Goal: Check status: Check status

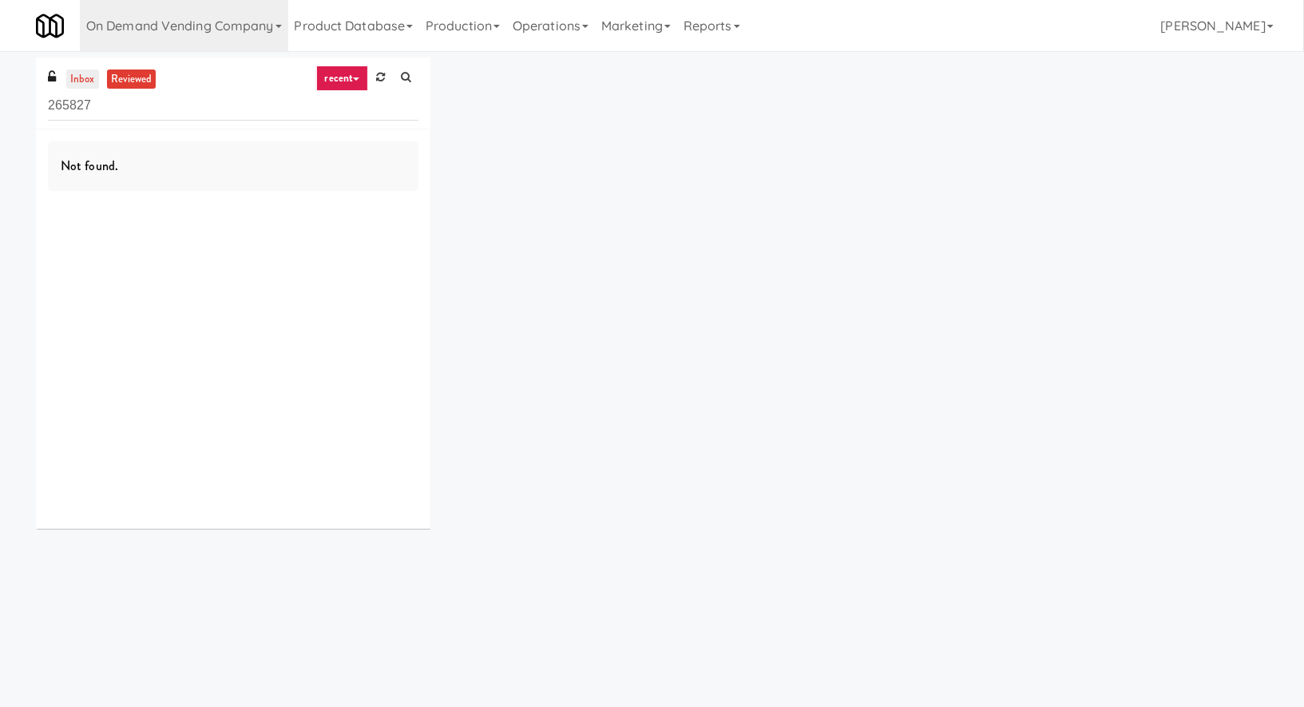
click at [78, 79] on link "inbox" at bounding box center [82, 79] width 33 height 20
click at [119, 18] on link "On Demand Vending Company" at bounding box center [184, 25] width 208 height 51
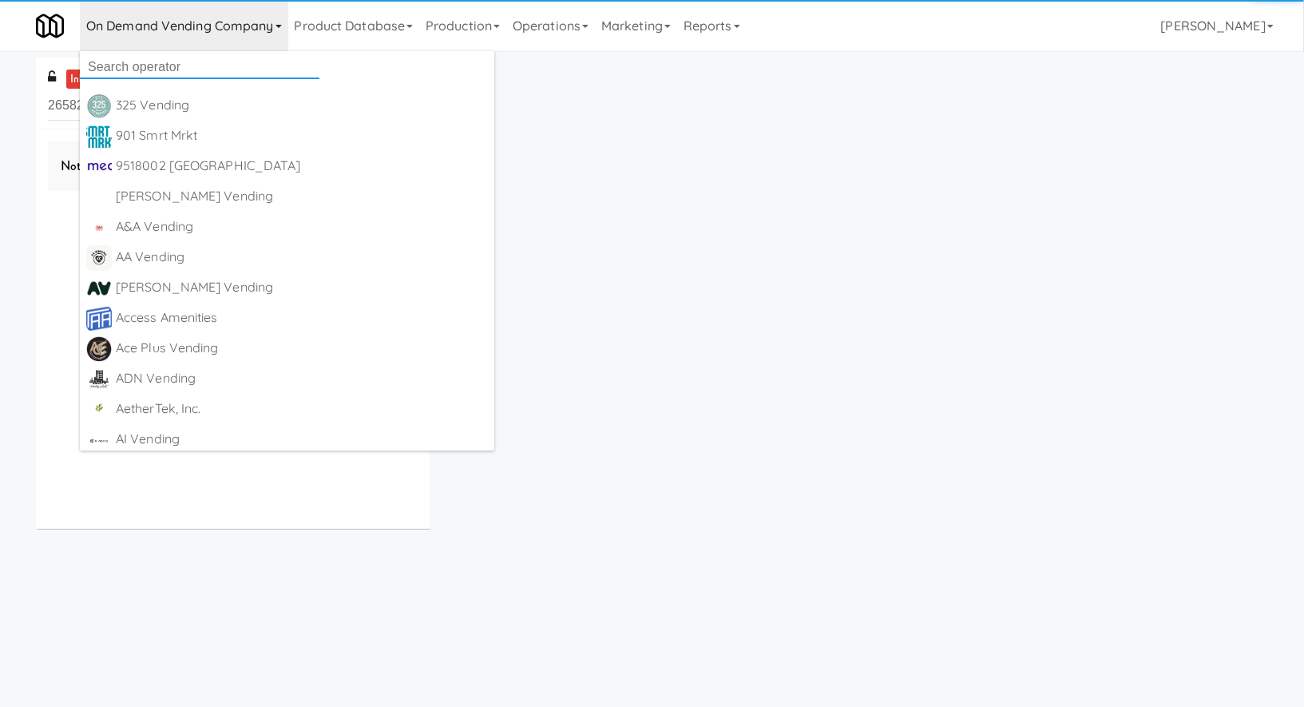
click at [142, 67] on input "text" at bounding box center [200, 67] width 240 height 24
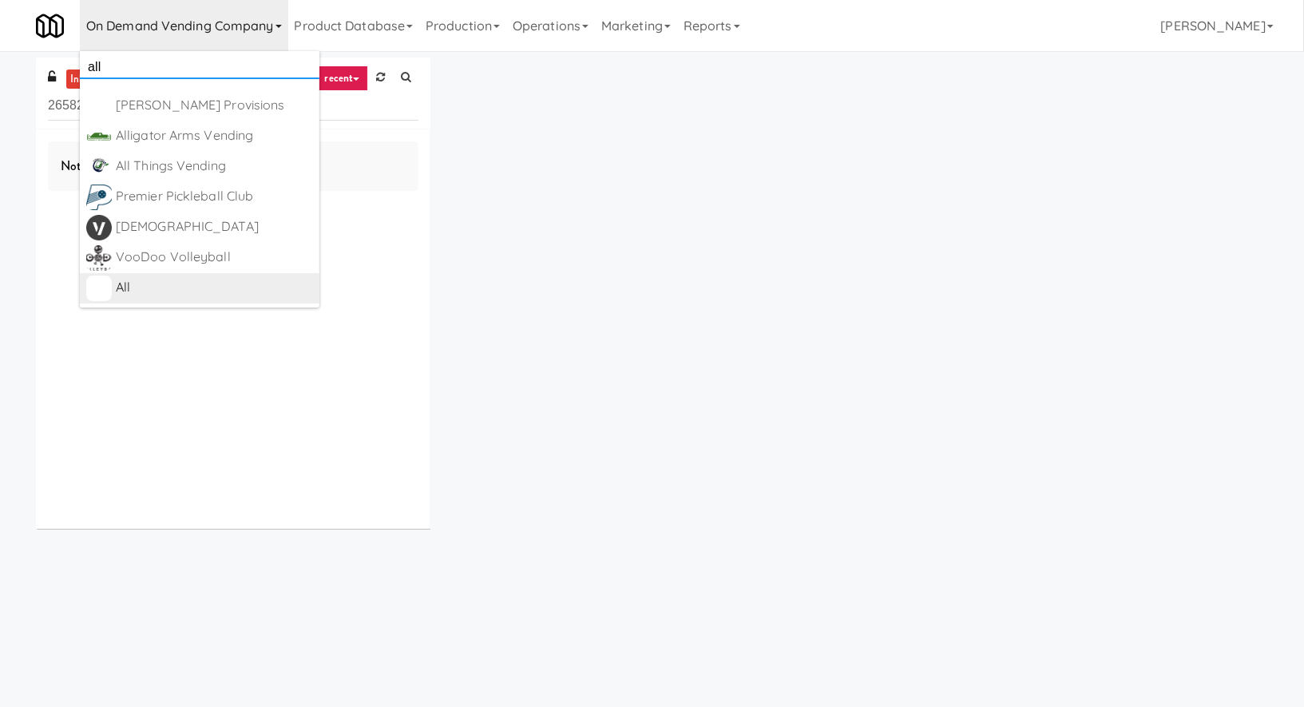
type input "all"
click at [156, 280] on div "All" at bounding box center [214, 287] width 197 height 24
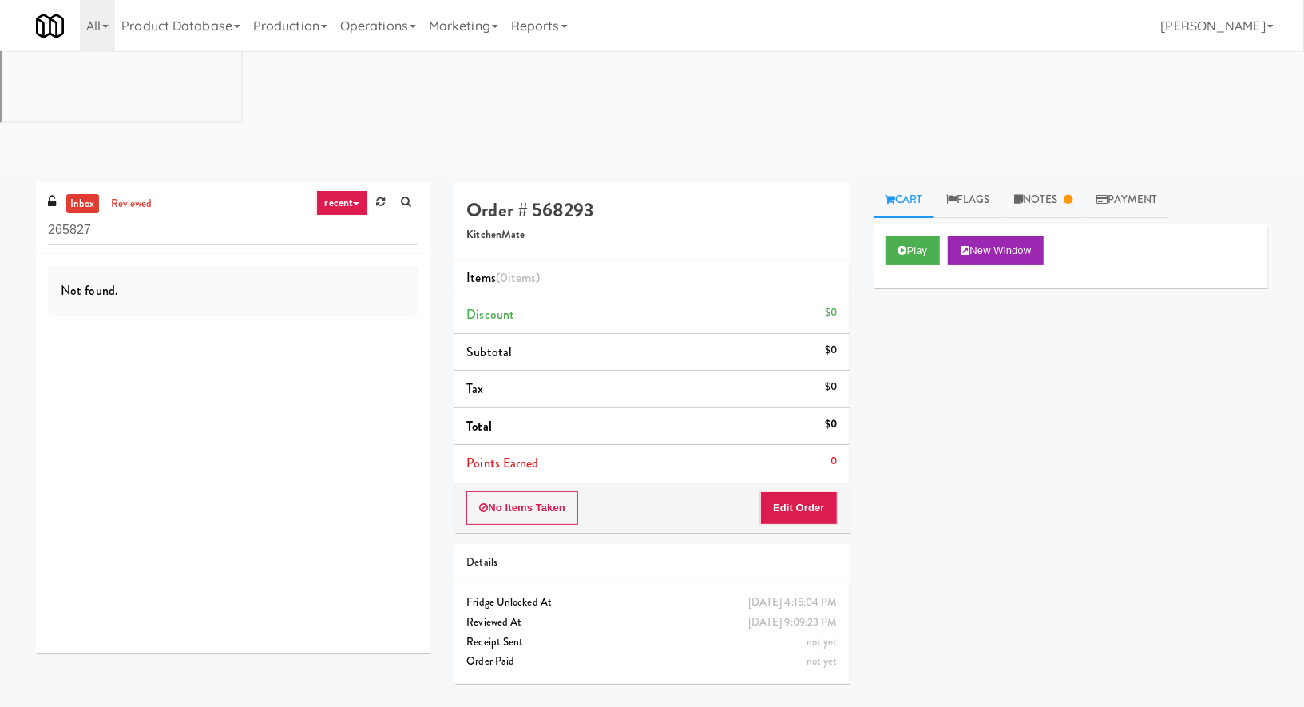
click at [139, 216] on input "265827" at bounding box center [233, 231] width 370 height 30
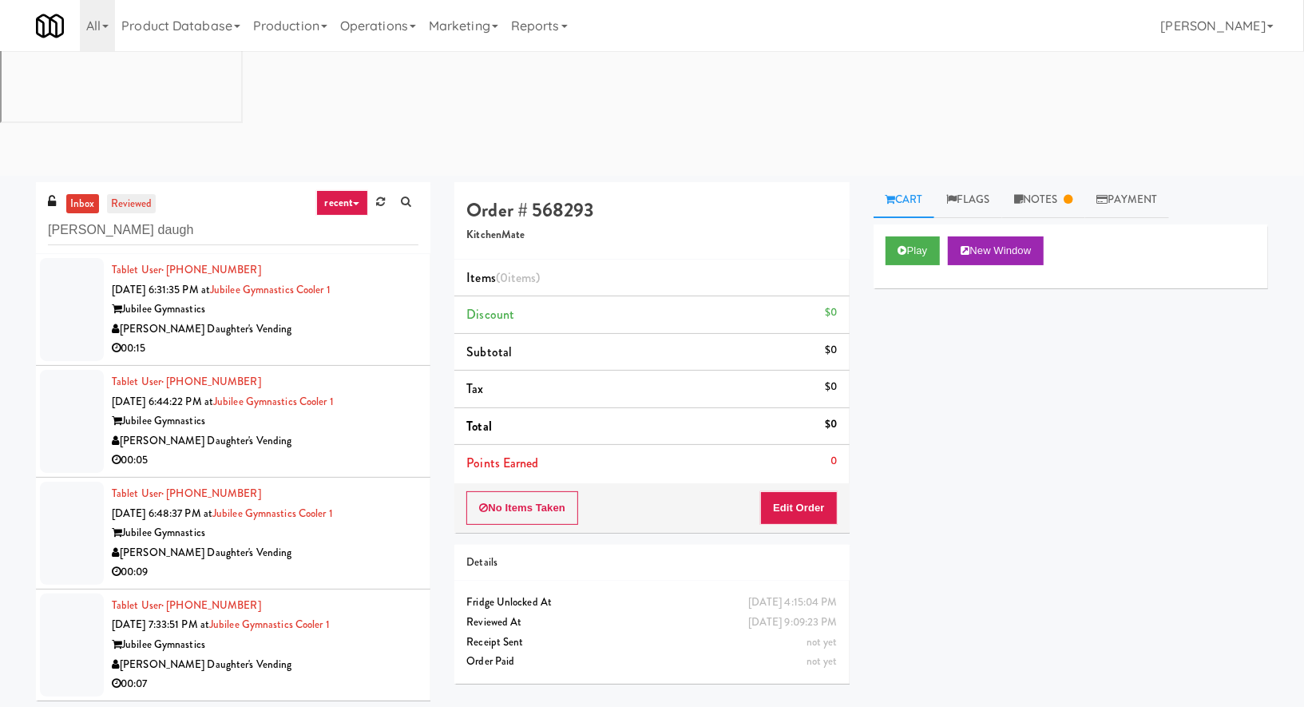
type input "davis daugh"
click at [141, 194] on link "reviewed" at bounding box center [132, 204] width 50 height 20
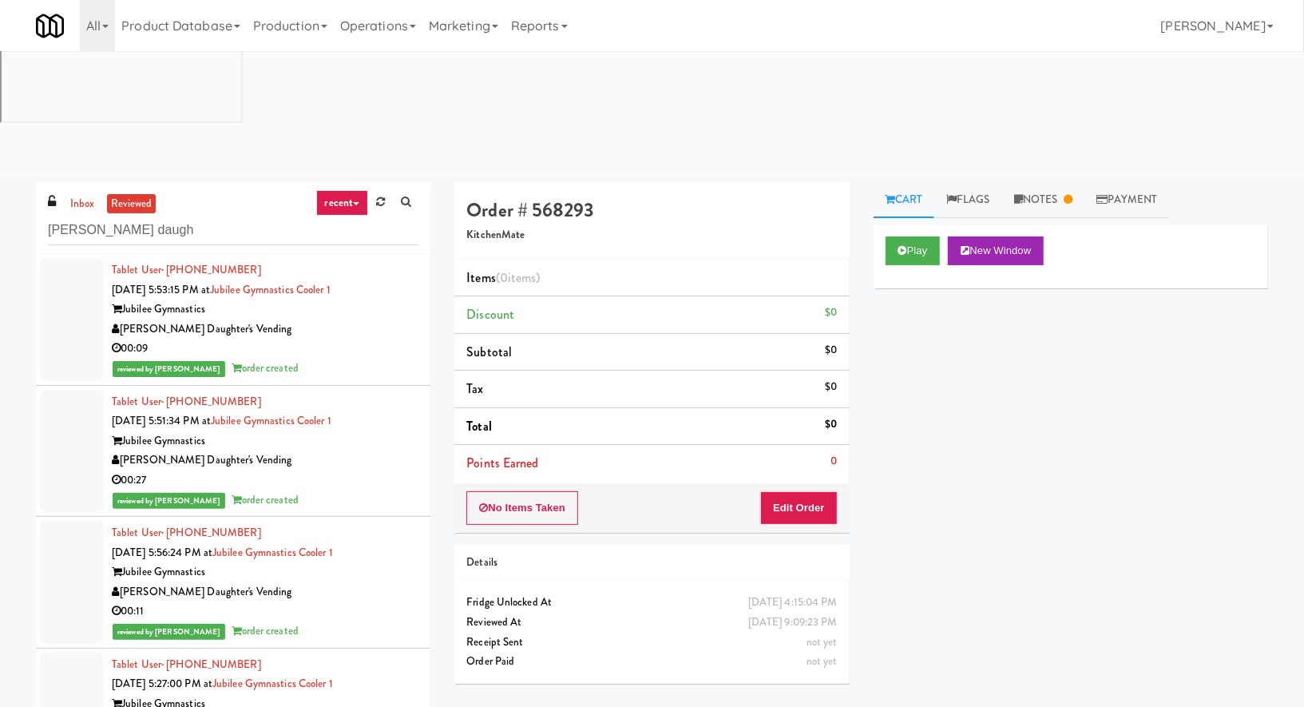
click at [312, 339] on div "00:09" at bounding box center [265, 349] width 307 height 20
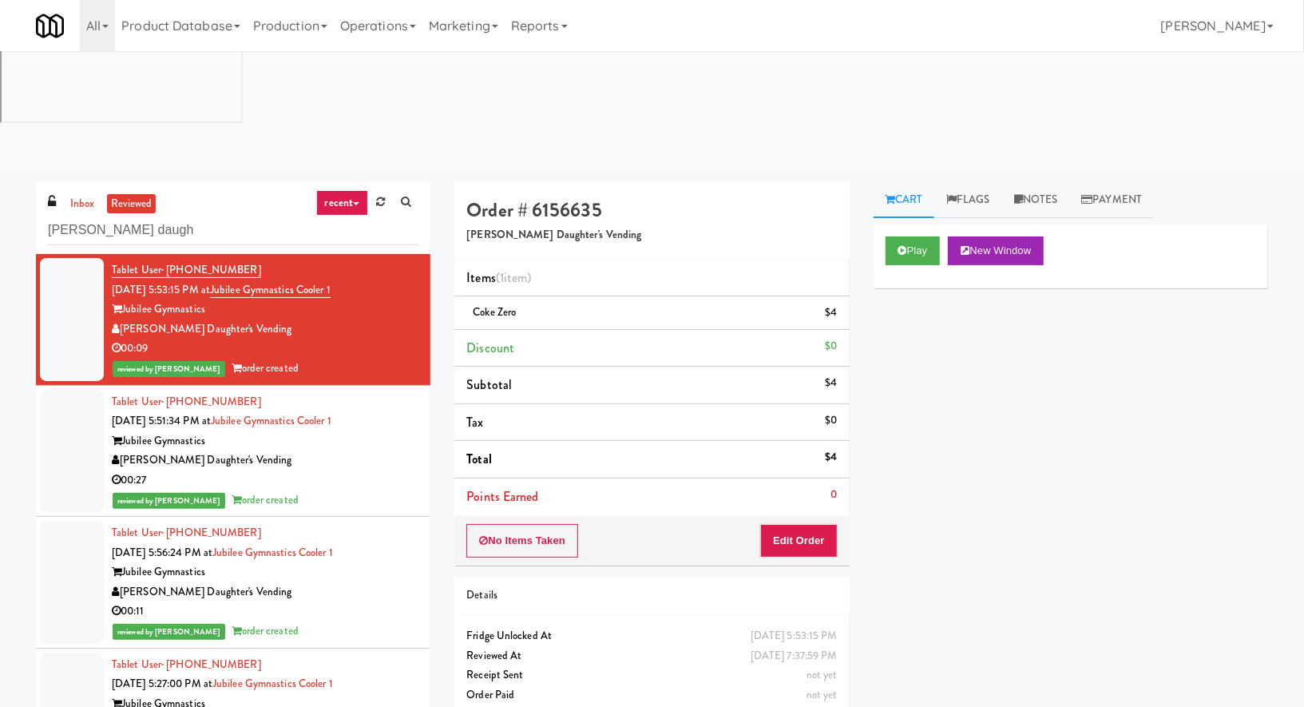
click at [328, 490] on div "reviewed by Hannah C order created" at bounding box center [265, 500] width 307 height 20
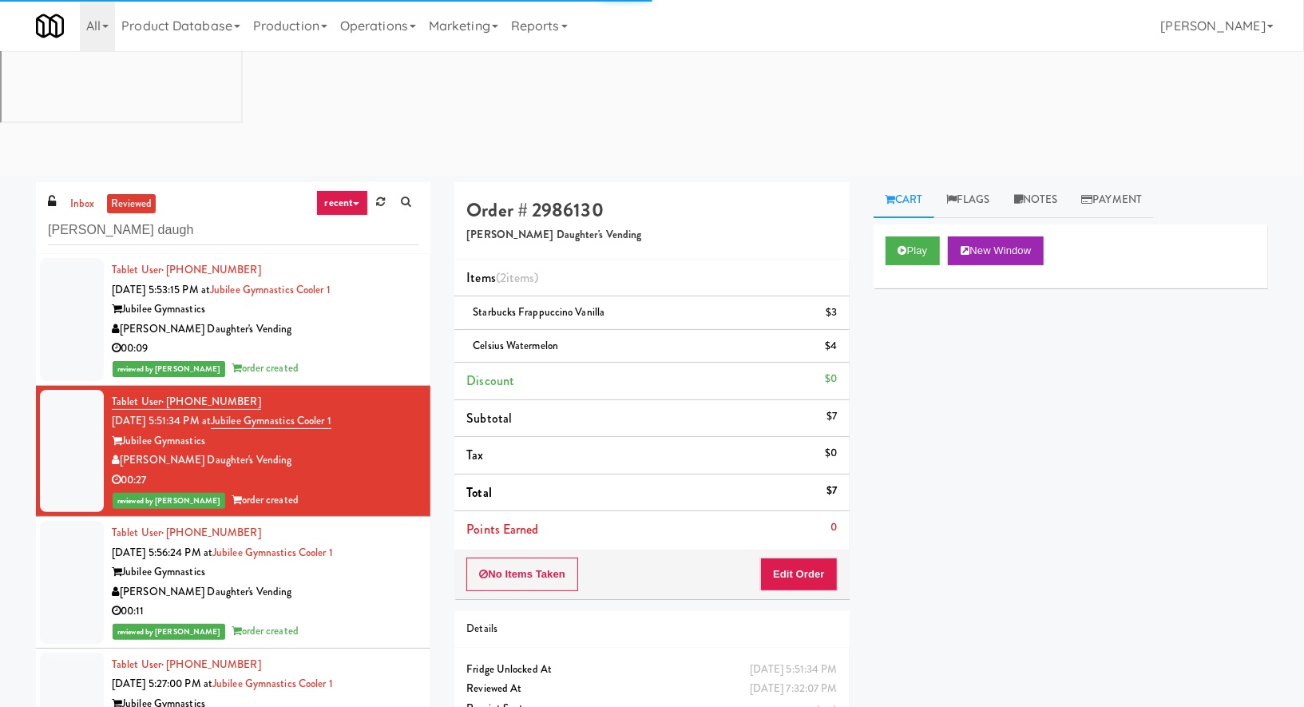
scroll to position [92, 0]
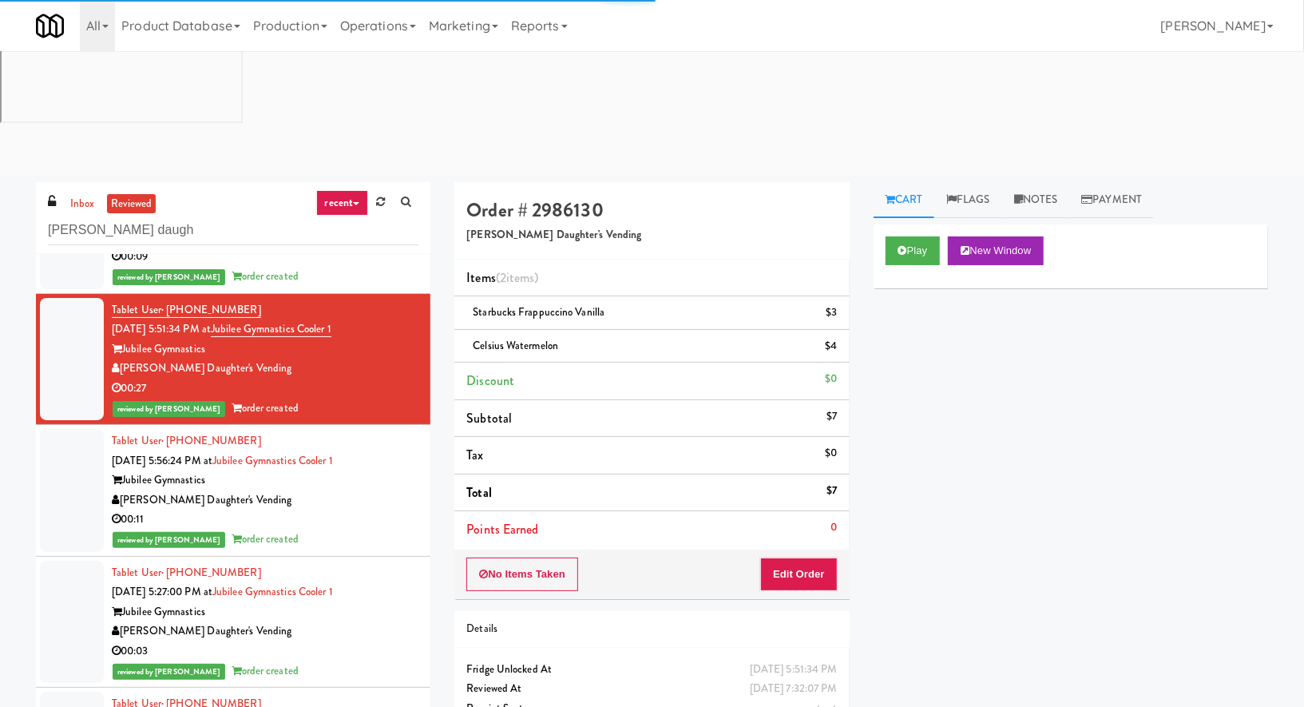
click at [346, 490] on div "[PERSON_NAME] Daughter's Vending" at bounding box center [265, 500] width 307 height 20
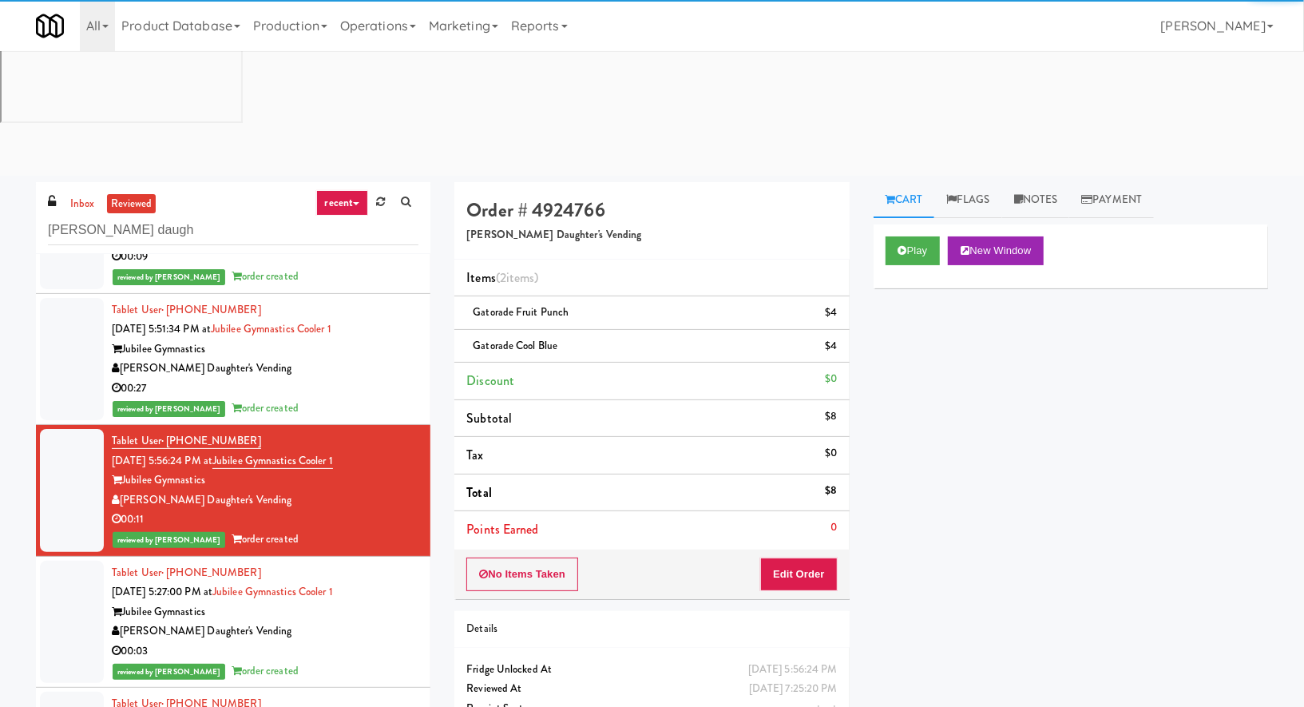
click at [339, 602] on div "Jubilee Gymnastics" at bounding box center [265, 612] width 307 height 20
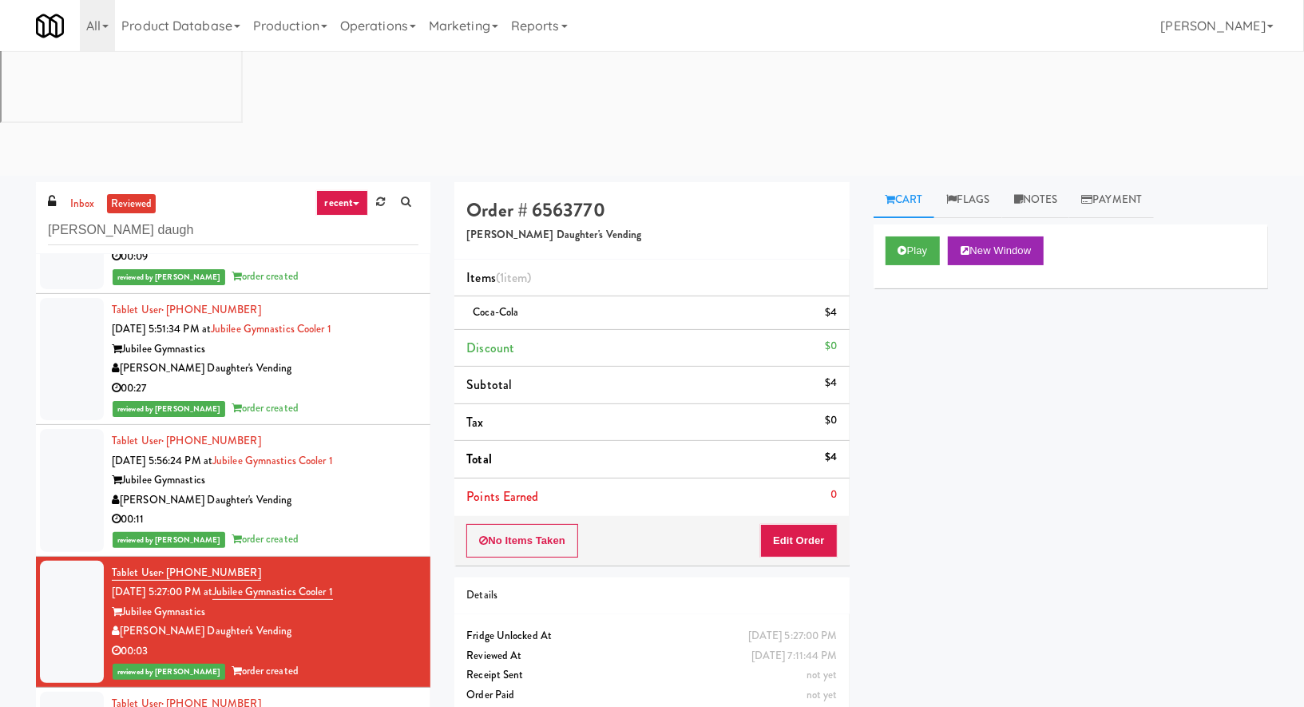
click at [943, 236] on div "Play New Window" at bounding box center [1070, 250] width 370 height 29
click at [930, 236] on button "Play" at bounding box center [912, 250] width 55 height 29
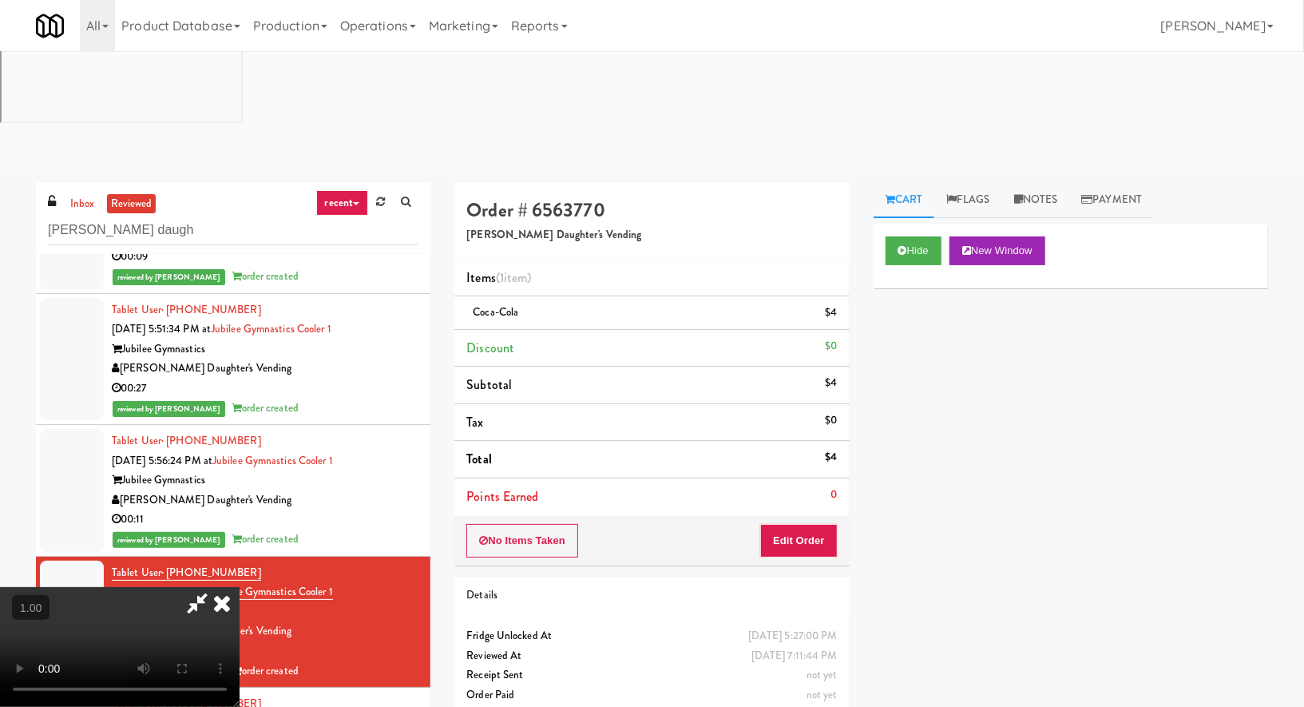
click at [240, 587] on video at bounding box center [120, 647] width 240 height 120
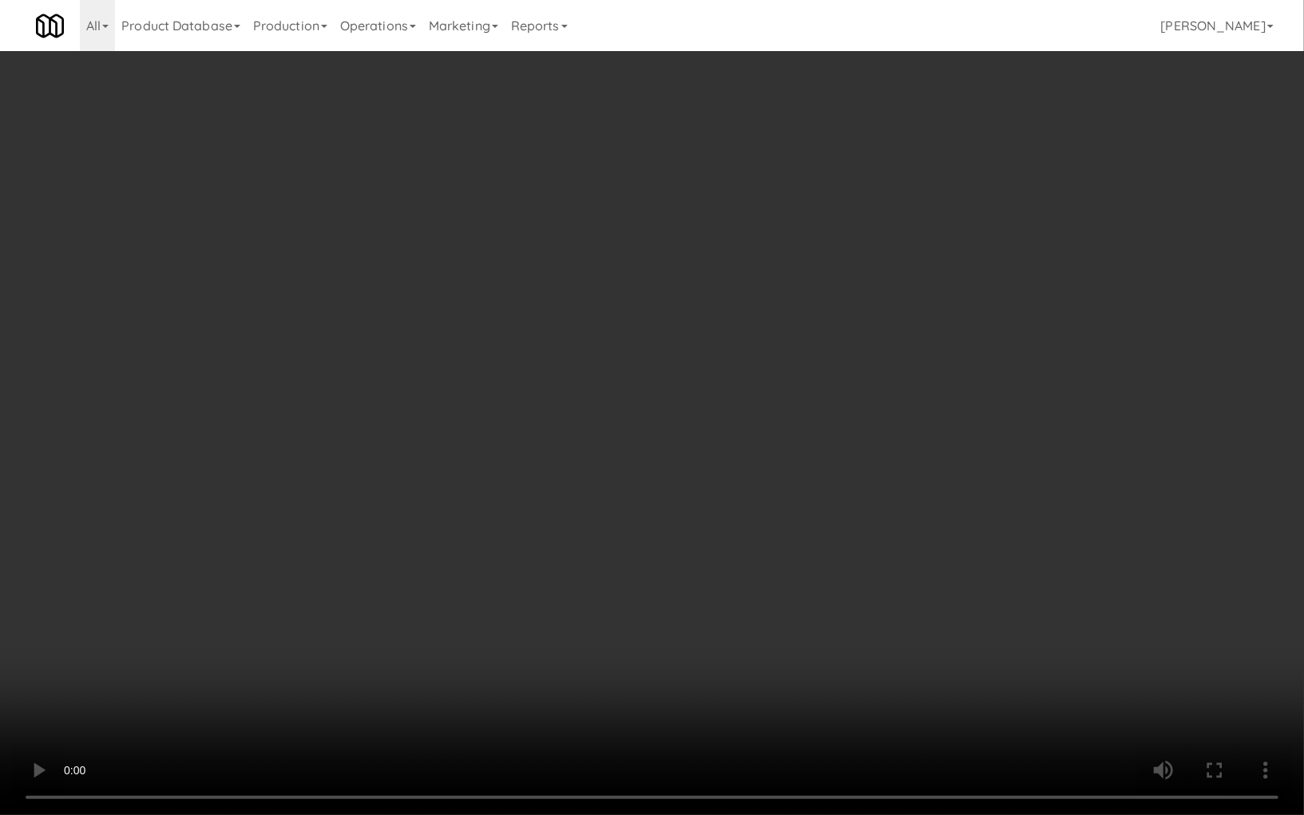
click at [303, 382] on video at bounding box center [652, 407] width 1304 height 815
click at [304, 378] on video at bounding box center [652, 407] width 1304 height 815
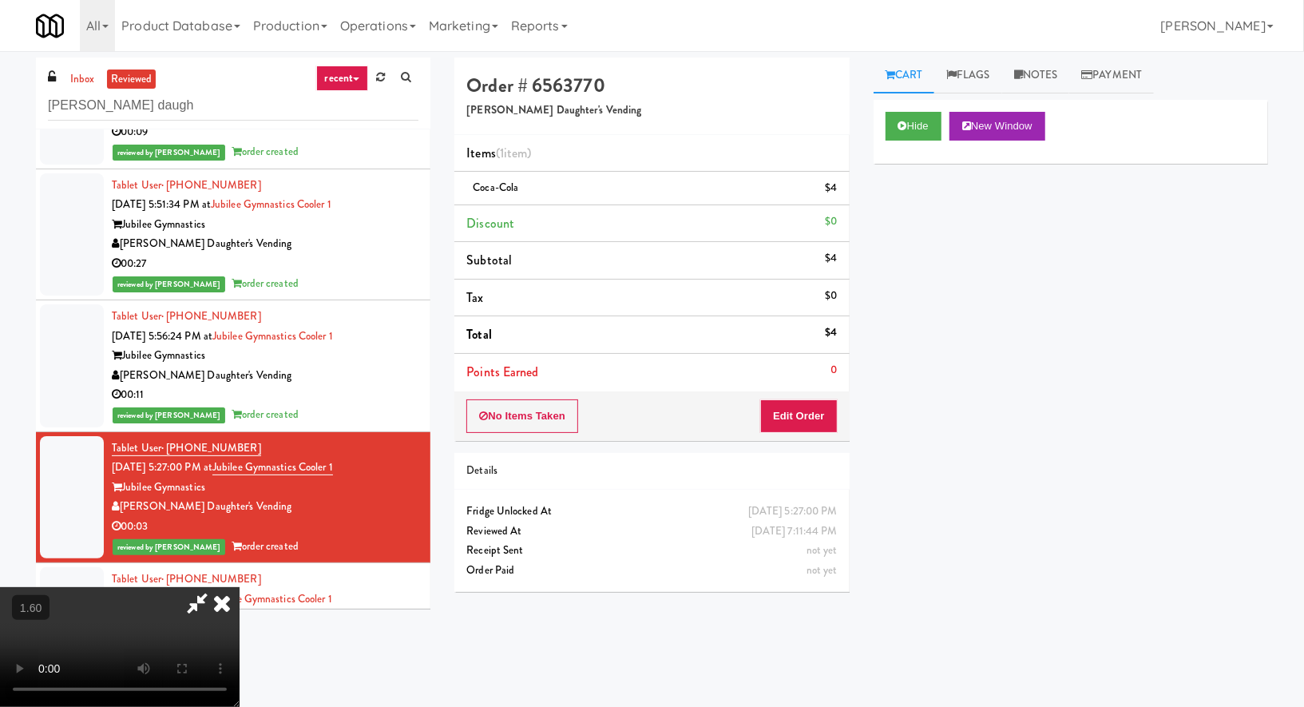
click at [240, 587] on icon at bounding box center [221, 603] width 35 height 32
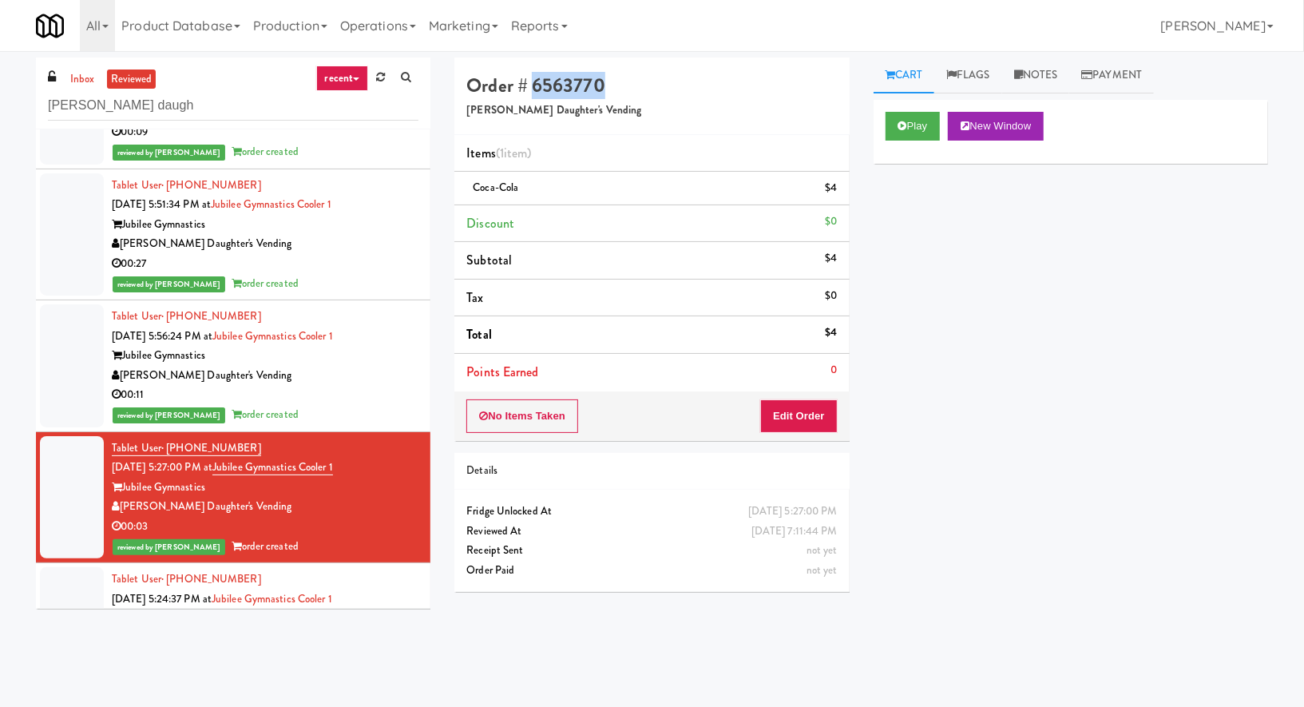
drag, startPoint x: 613, startPoint y: 89, endPoint x: 537, endPoint y: 89, distance: 76.7
click at [536, 89] on h4 "Order # 6563770" at bounding box center [651, 85] width 370 height 21
copy h4 "6563770"
click at [406, 351] on div "Jubilee Gymnastics" at bounding box center [265, 356] width 307 height 20
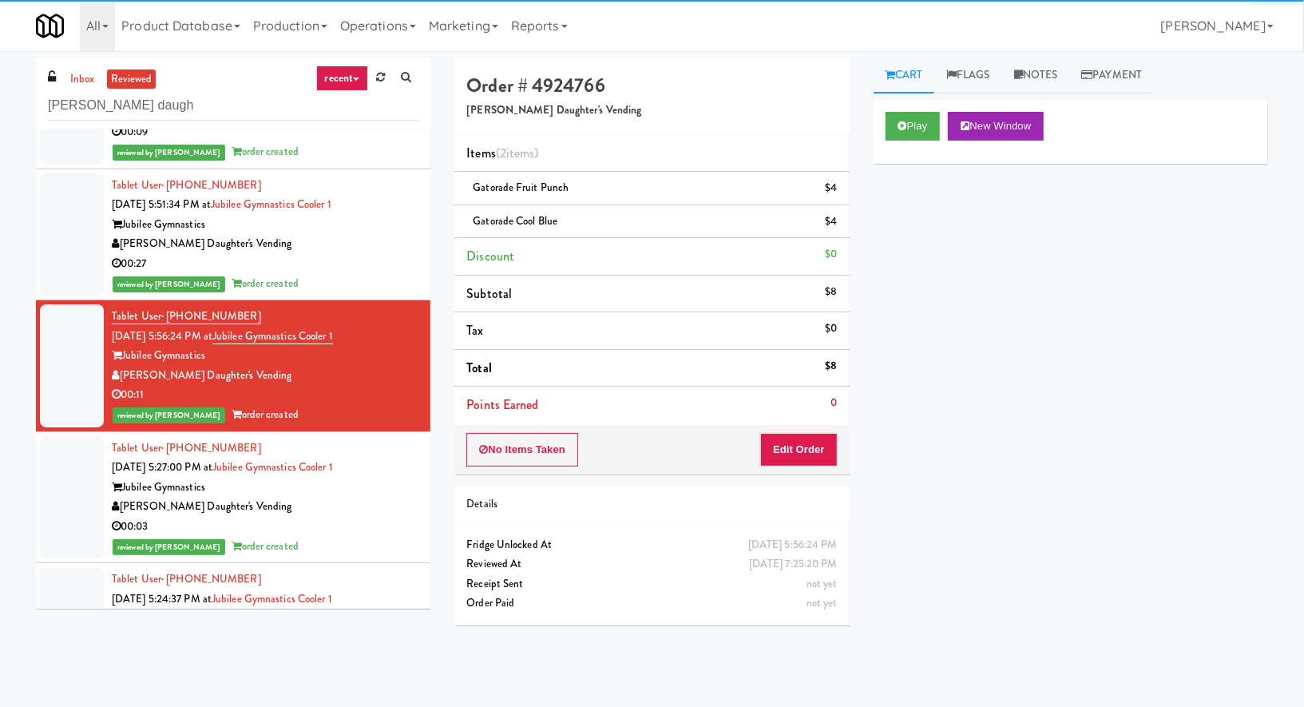
click at [396, 262] on div "00:27" at bounding box center [265, 264] width 307 height 20
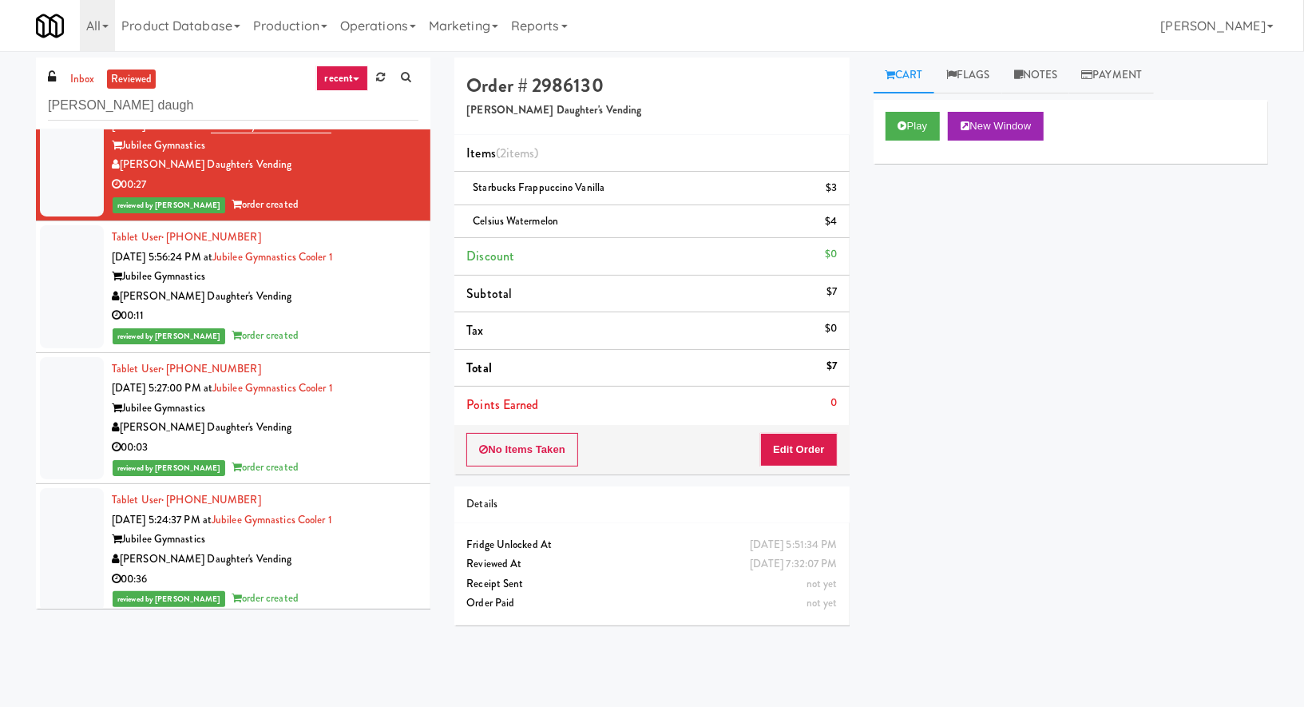
scroll to position [172, 0]
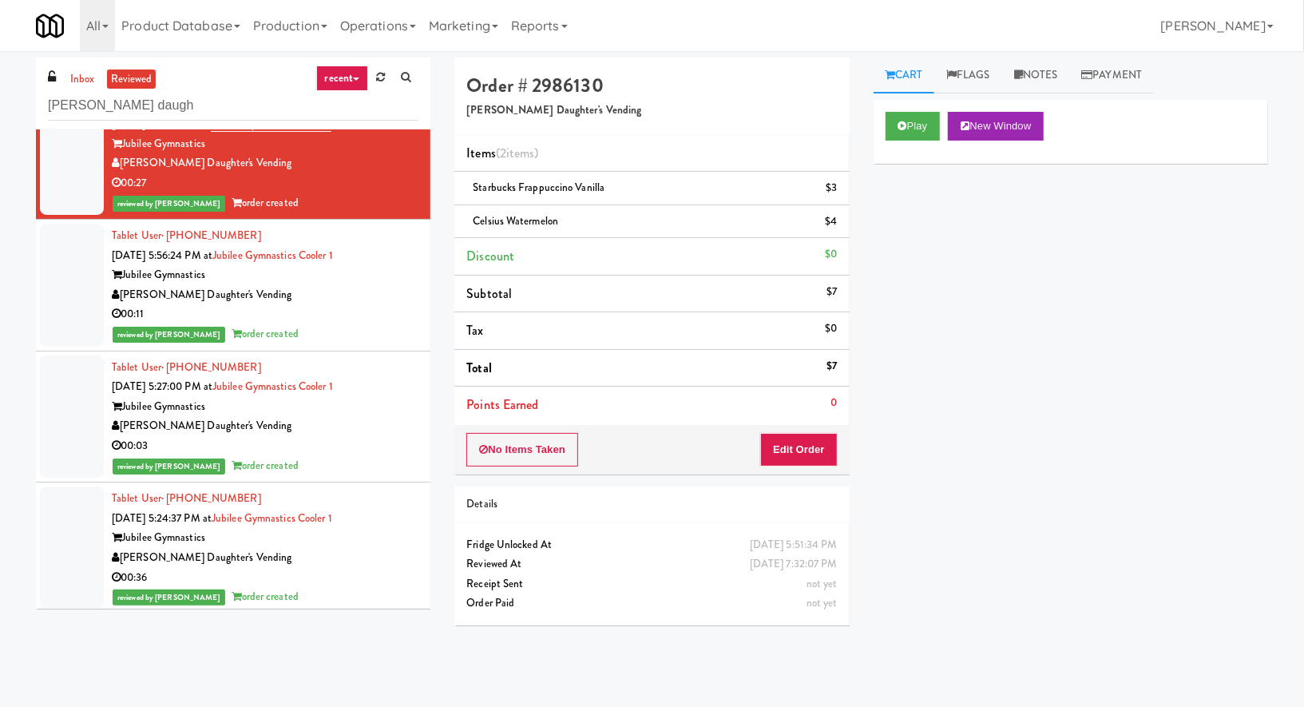
click at [362, 533] on div "Jubilee Gymnastics" at bounding box center [265, 538] width 307 height 20
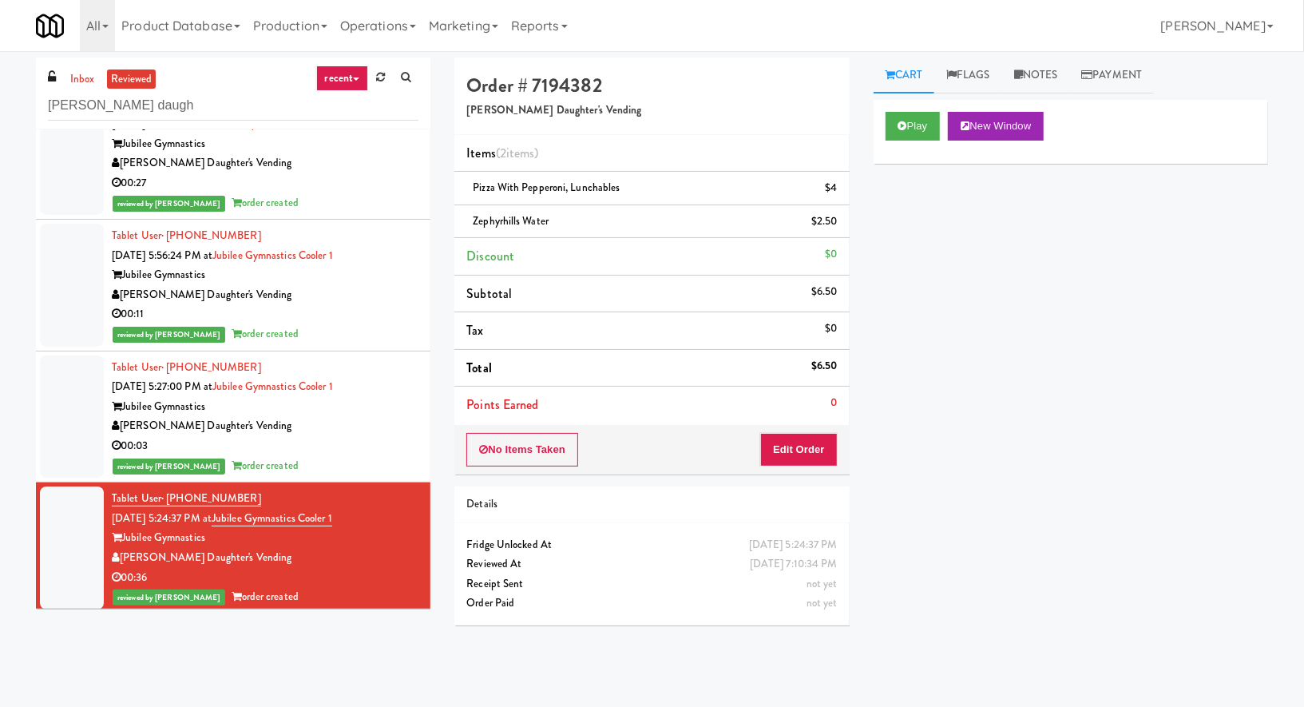
click at [299, 437] on div "00:03" at bounding box center [265, 446] width 307 height 20
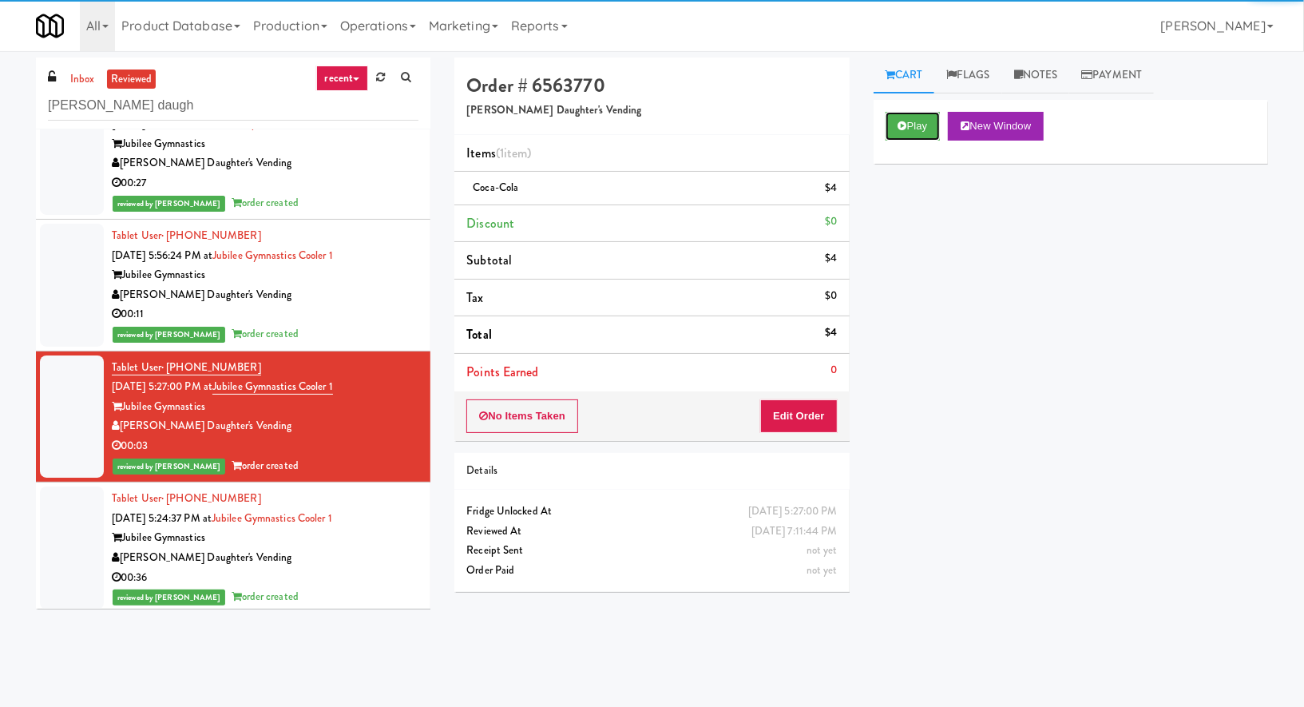
click at [919, 132] on button "Play" at bounding box center [912, 126] width 55 height 29
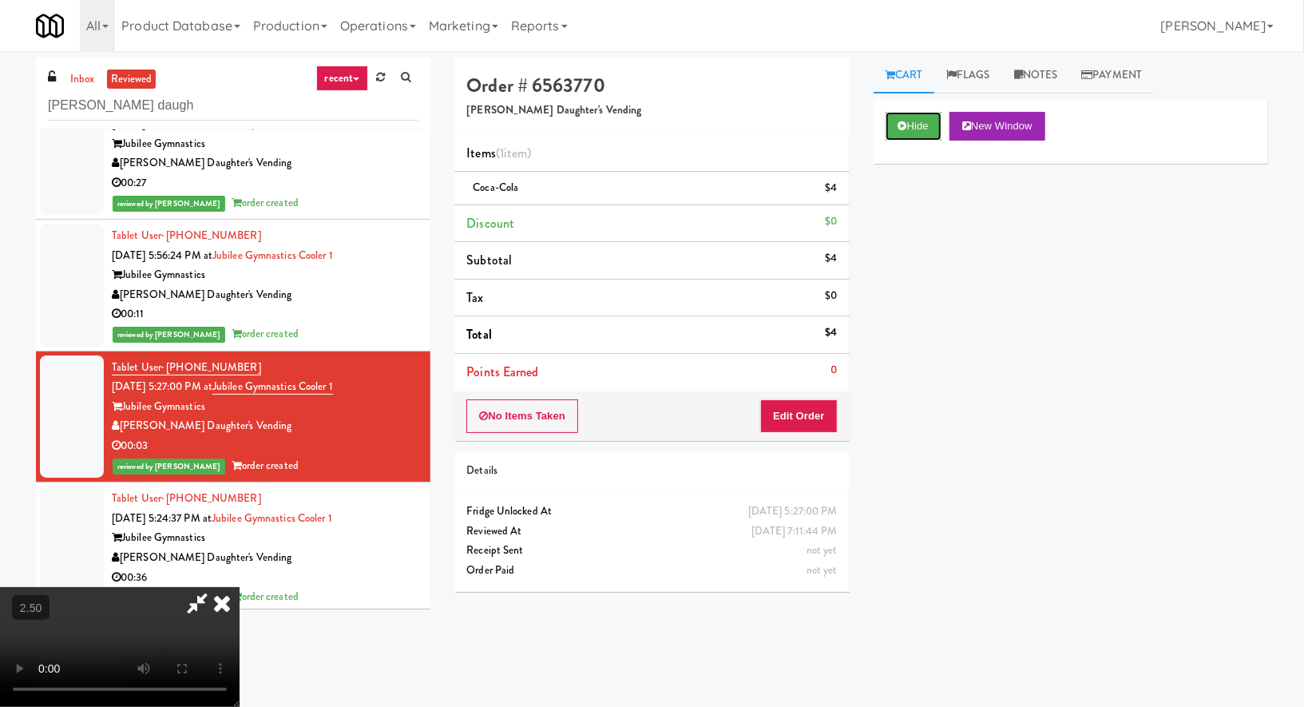
scroll to position [169, 0]
click at [240, 587] on video at bounding box center [120, 647] width 240 height 120
